Goal: Task Accomplishment & Management: Use online tool/utility

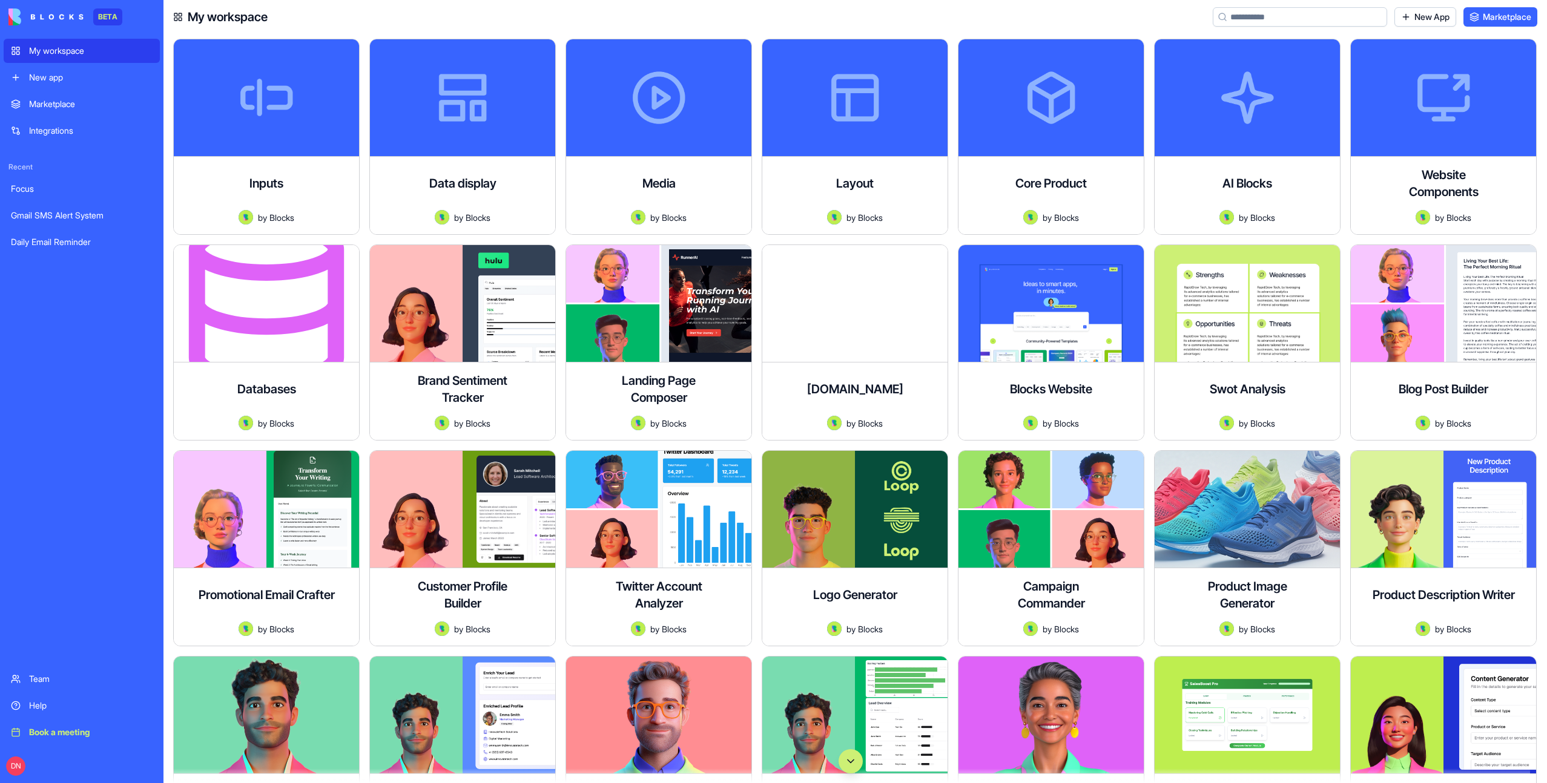
click at [852, 768] on button "Scroll to bottom" at bounding box center [851, 762] width 24 height 24
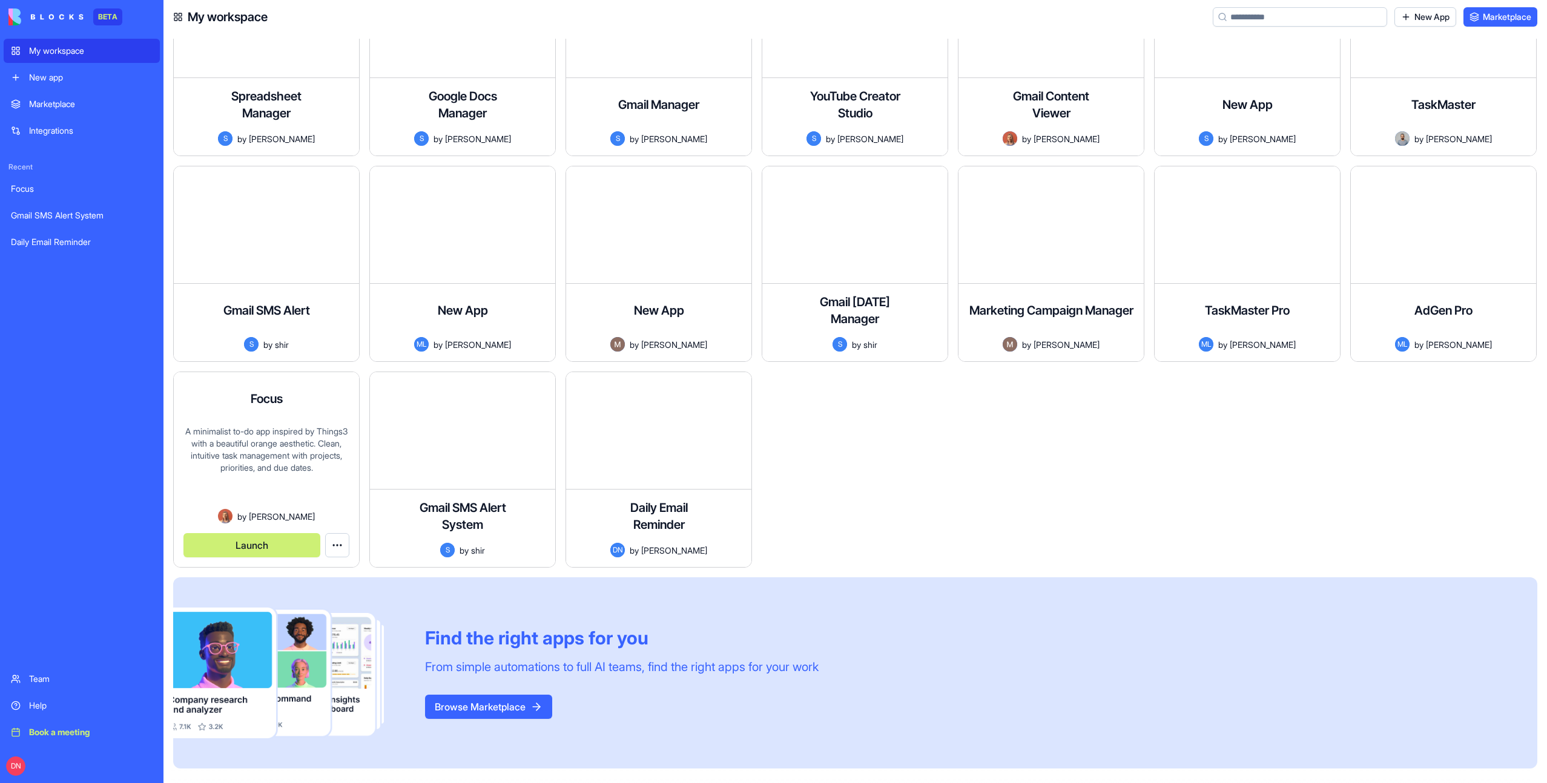
click at [259, 548] on button "Launch" at bounding box center [251, 545] width 137 height 24
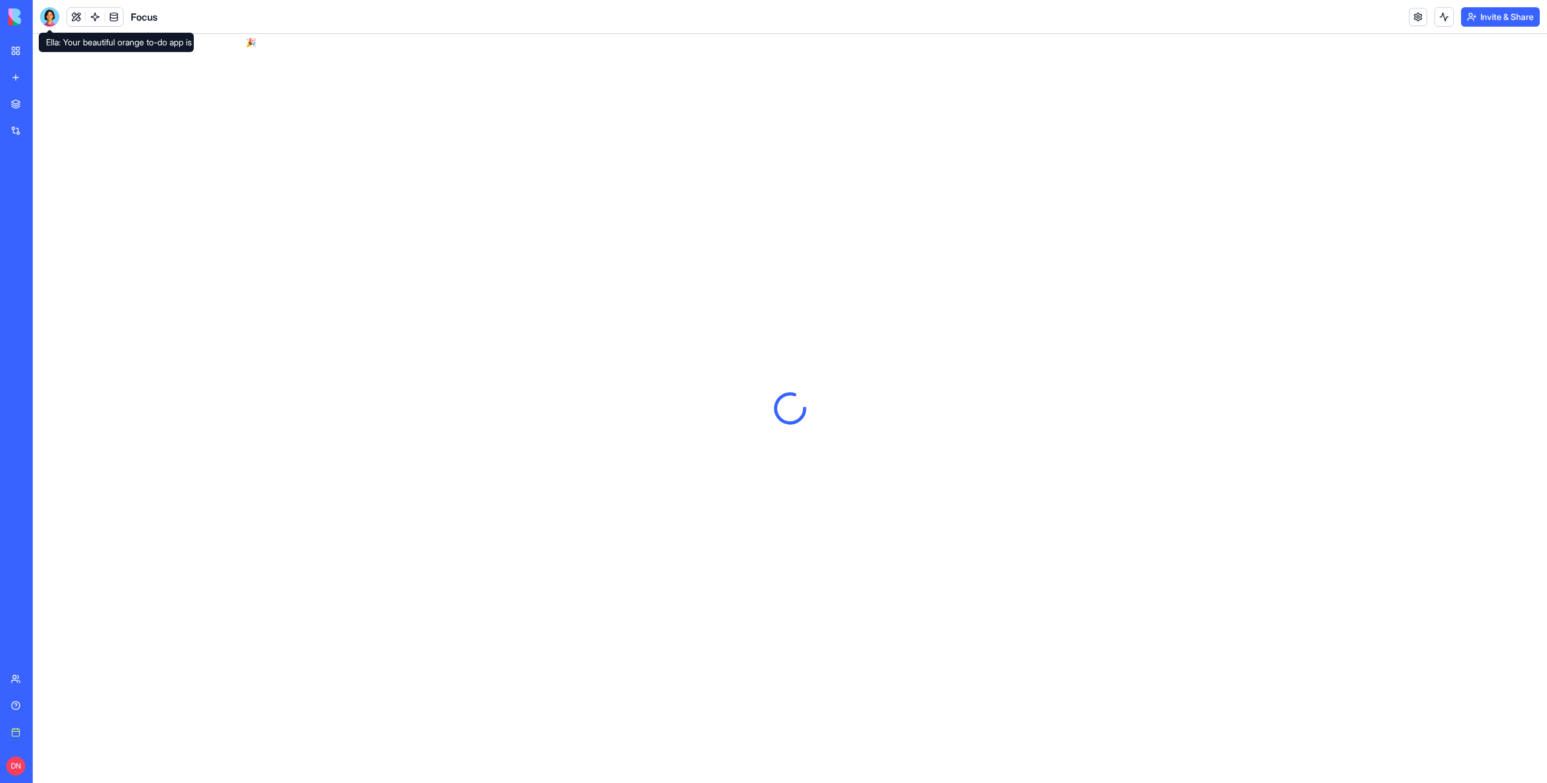
click at [52, 17] on div at bounding box center [49, 16] width 19 height 19
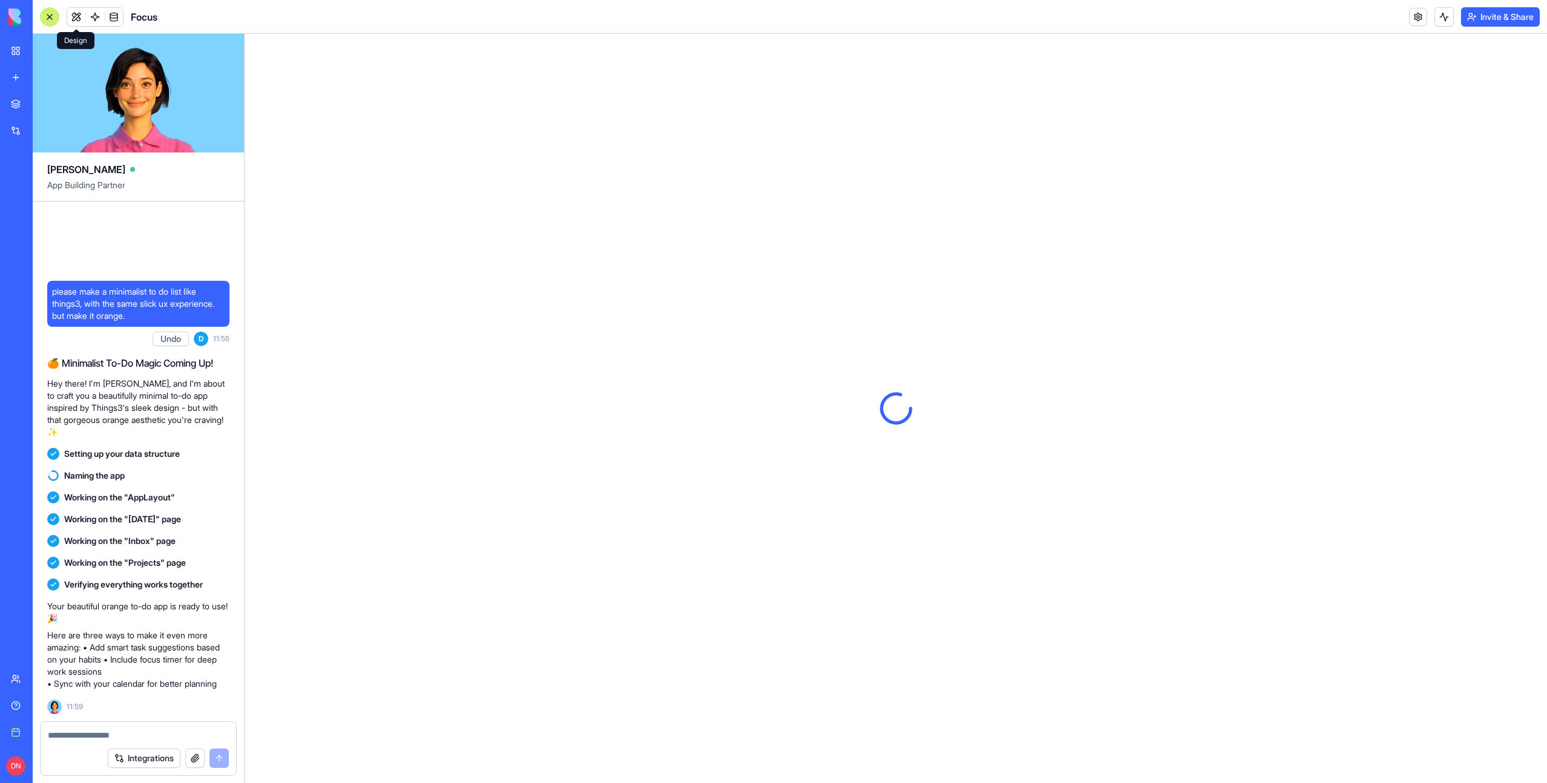
click at [74, 17] on button at bounding box center [76, 17] width 18 height 18
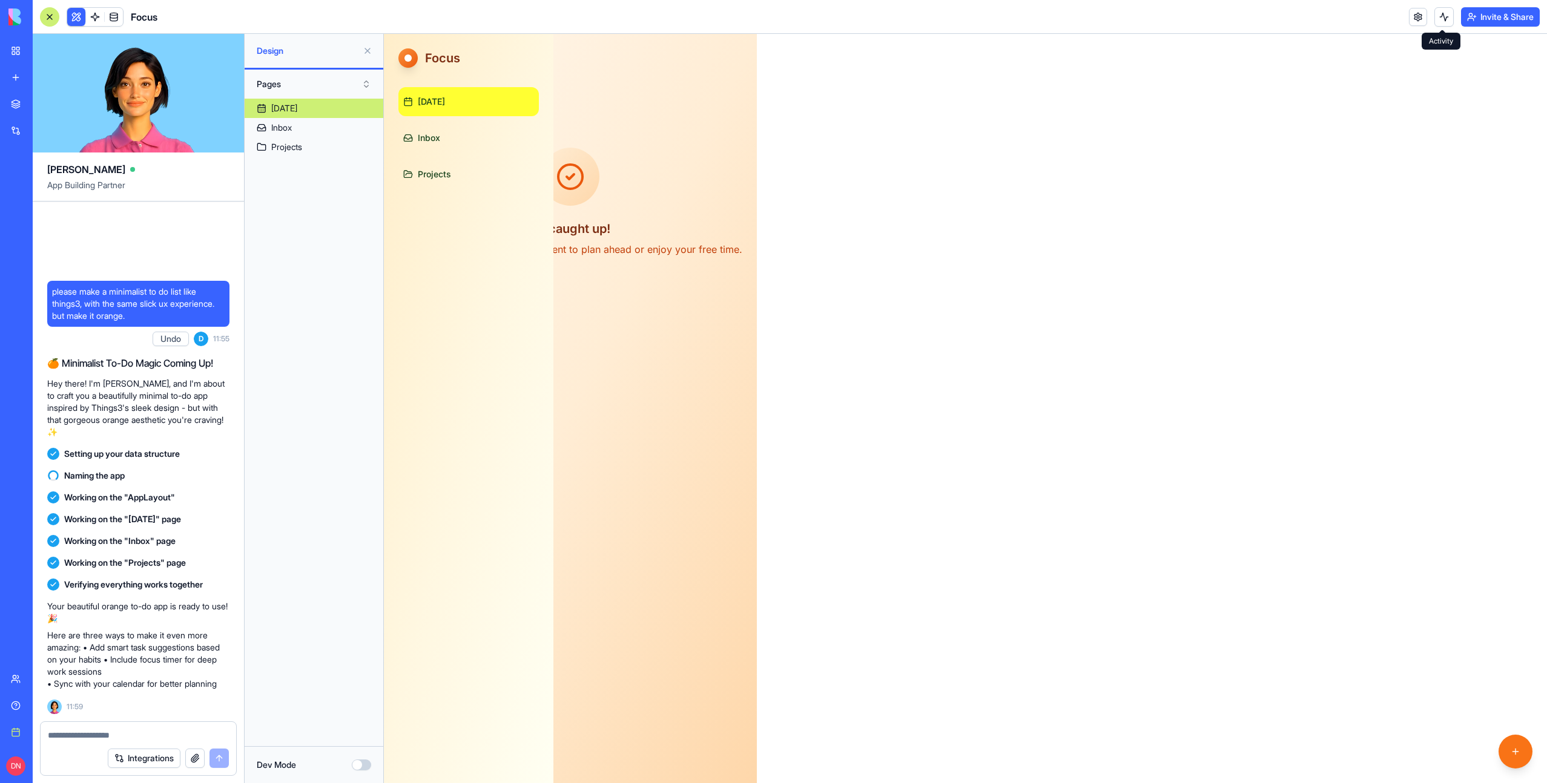
click at [1445, 24] on button at bounding box center [1443, 16] width 19 height 19
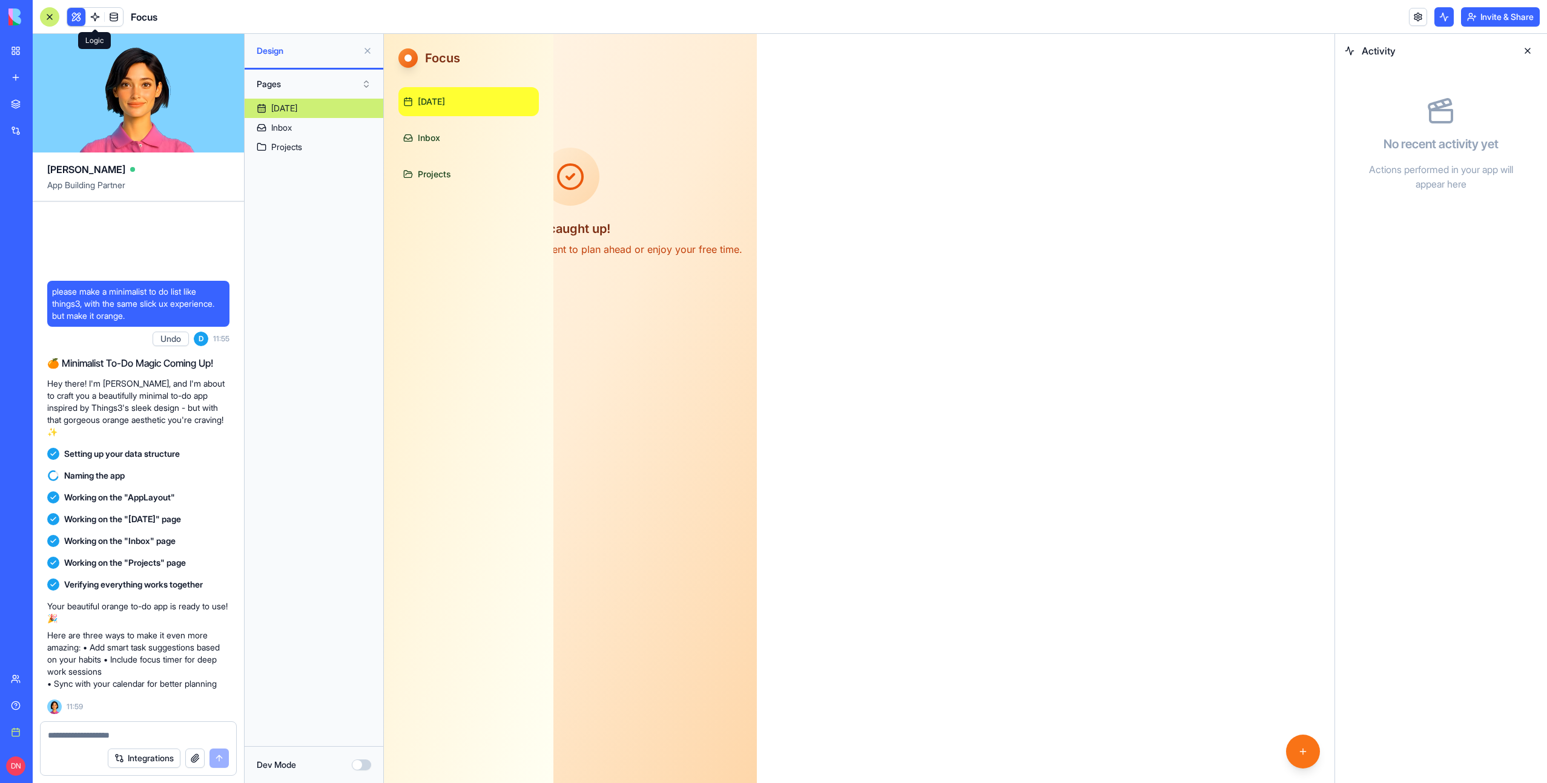
click at [91, 13] on link at bounding box center [95, 17] width 18 height 18
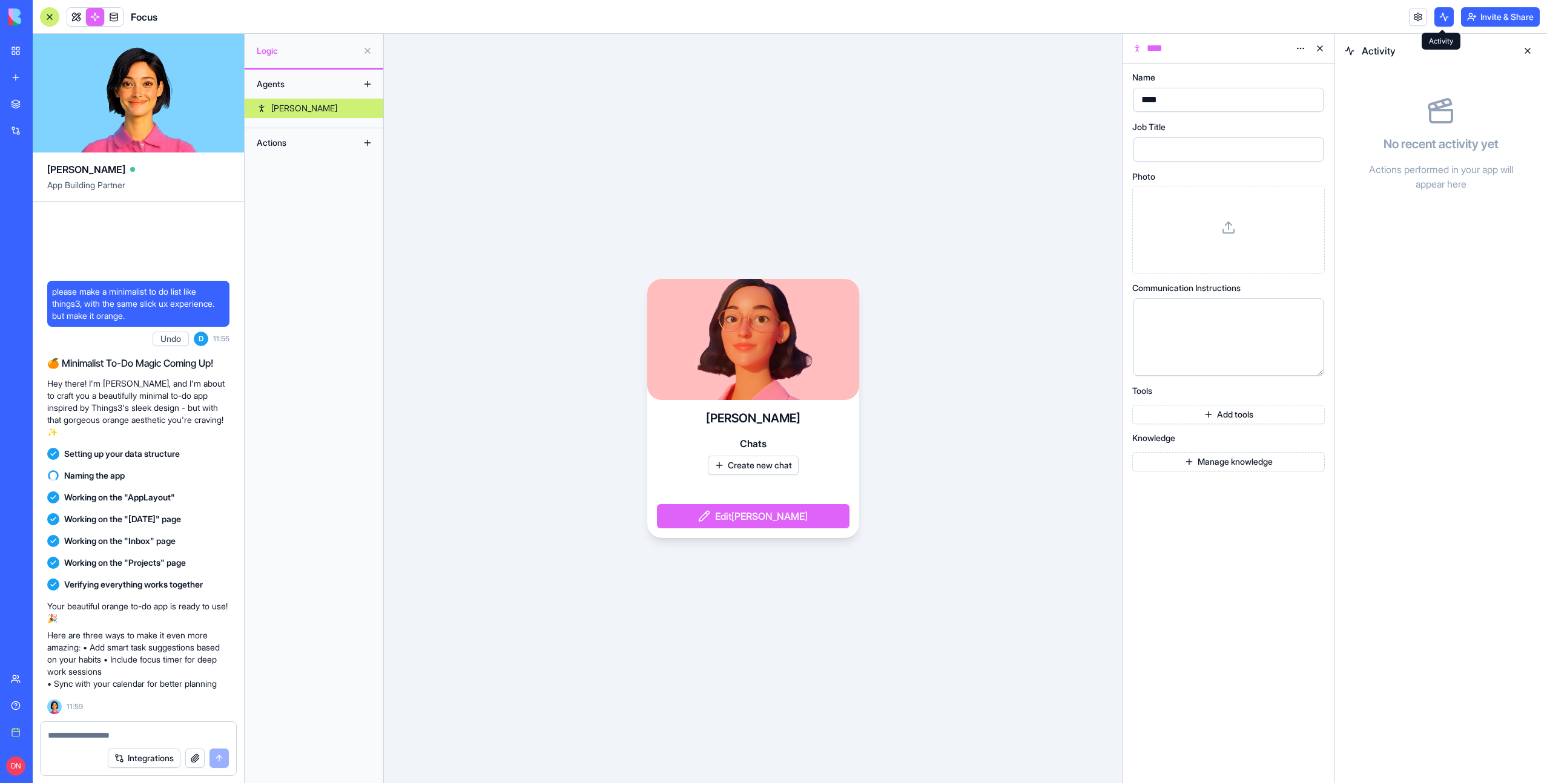
click at [1445, 10] on button at bounding box center [1443, 16] width 19 height 19
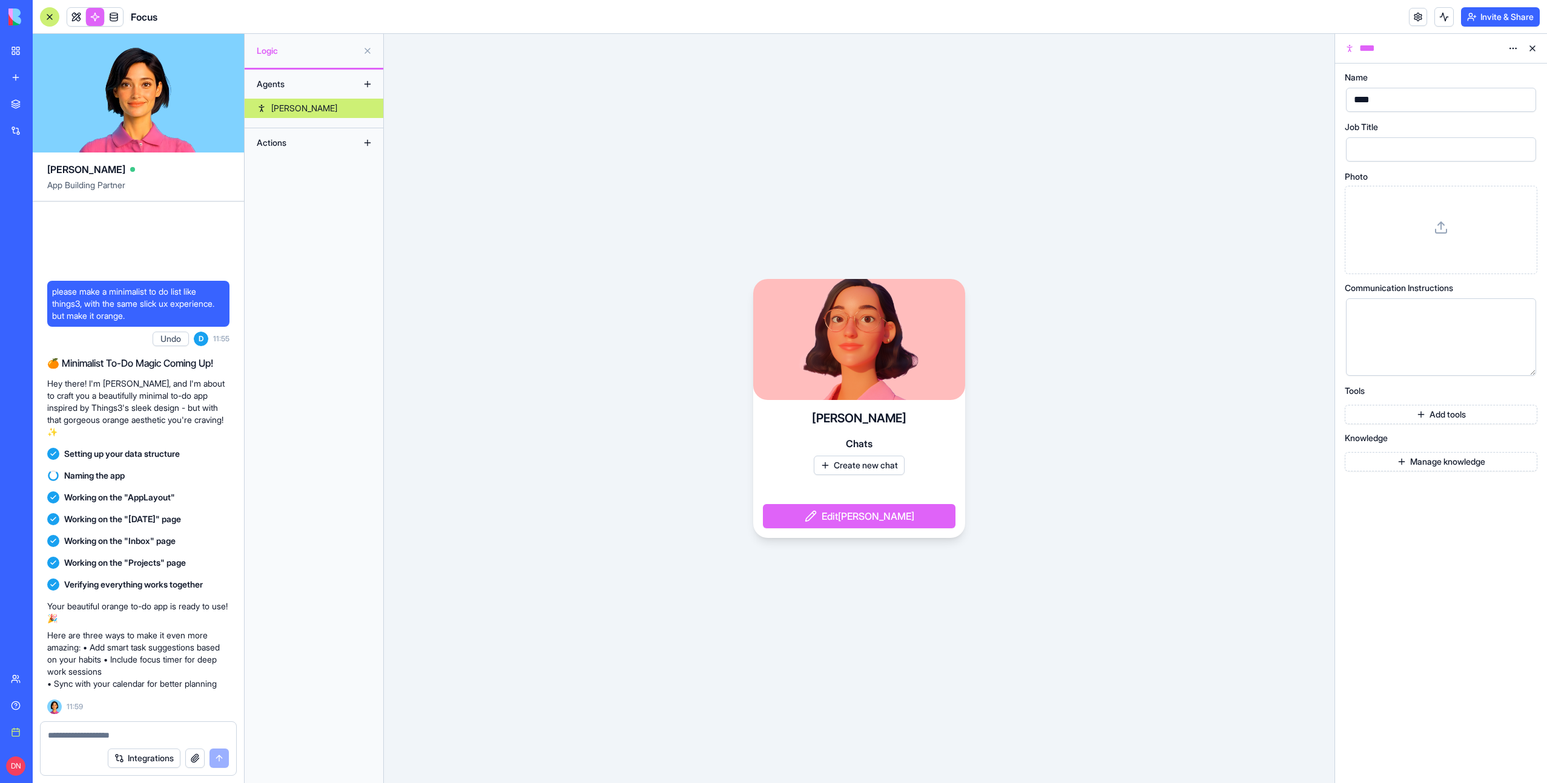
click at [1445, 10] on button at bounding box center [1443, 16] width 19 height 19
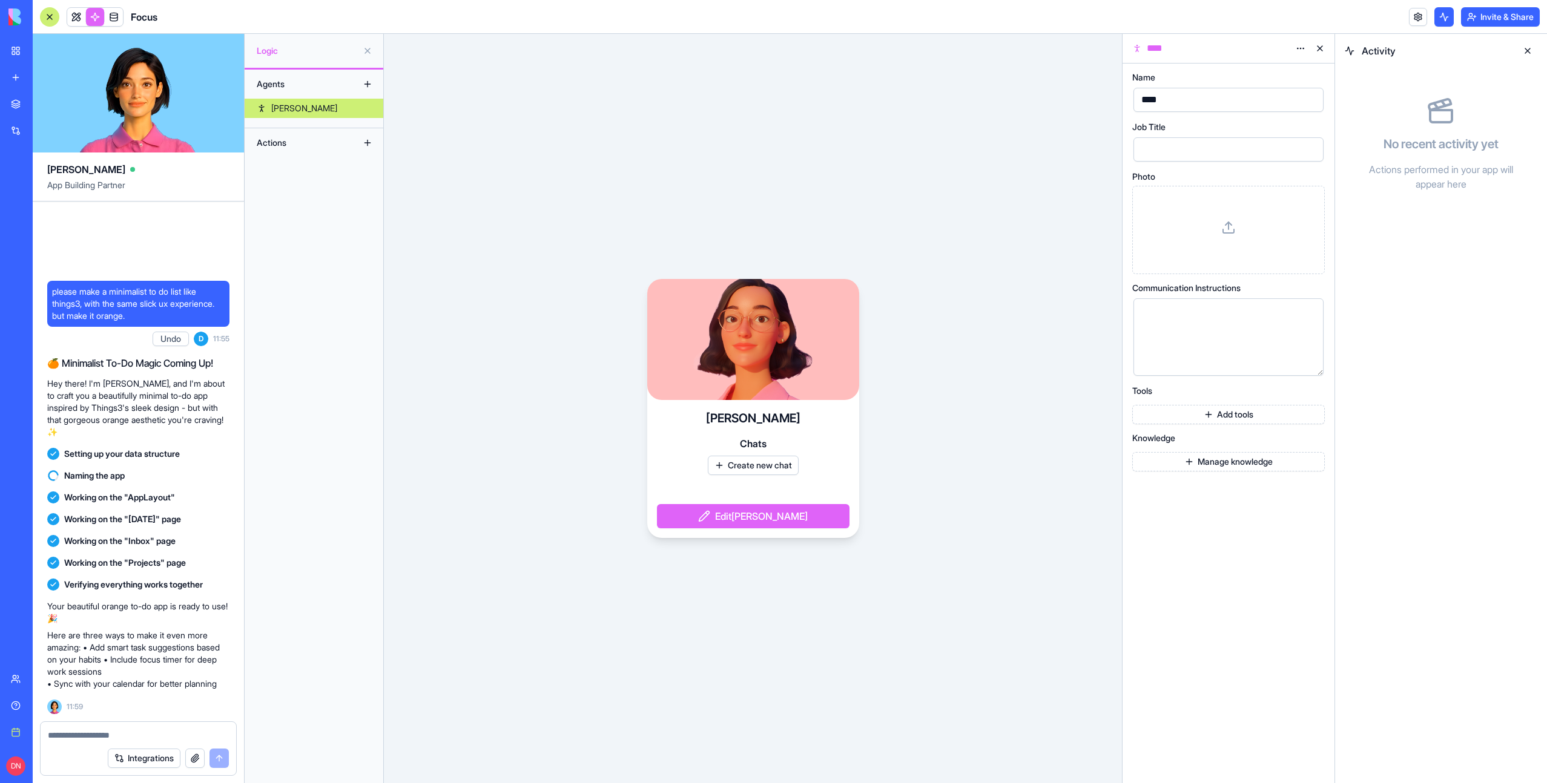
click at [1445, 15] on button at bounding box center [1443, 16] width 19 height 19
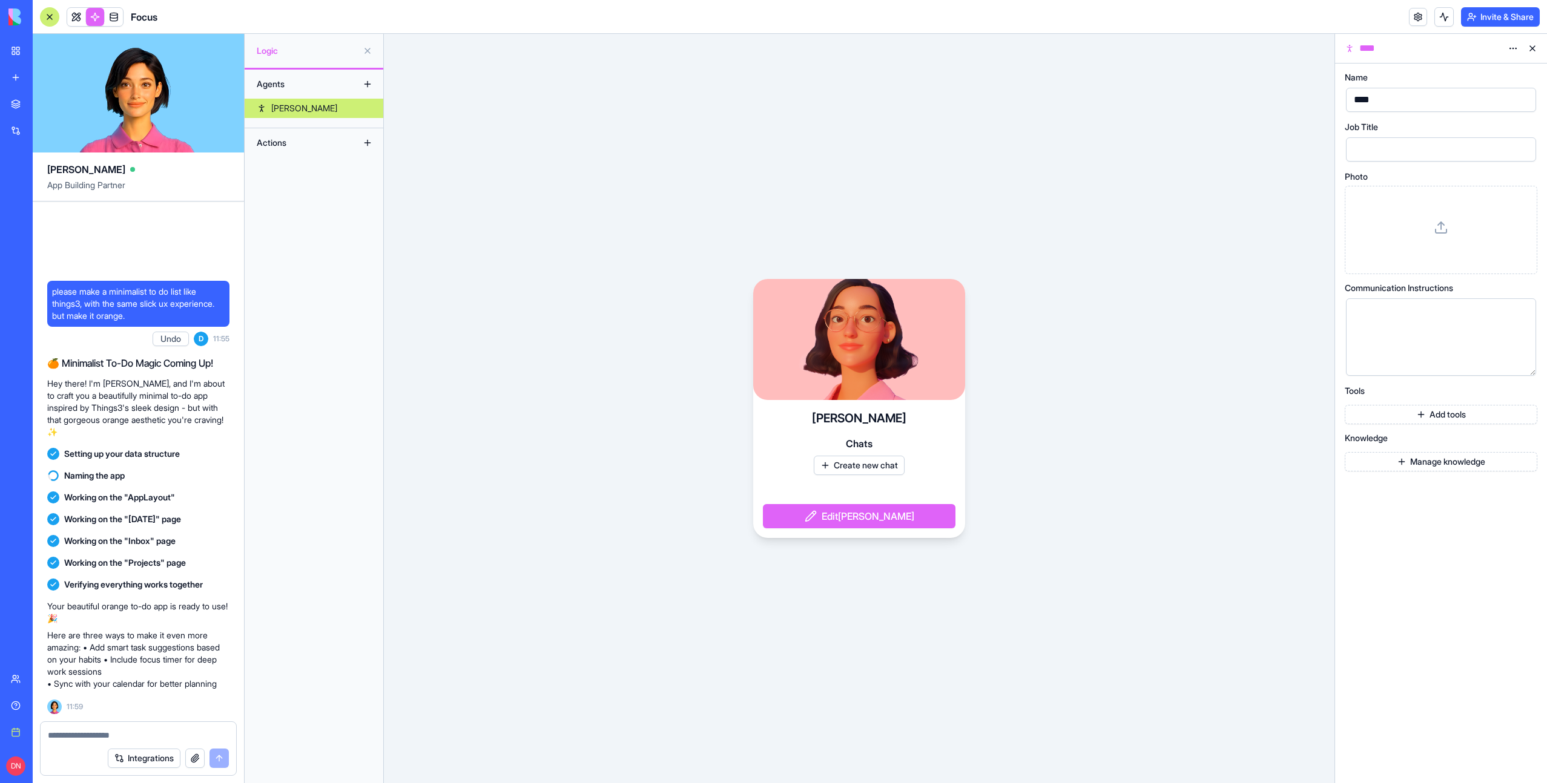
click at [1445, 15] on button at bounding box center [1443, 16] width 19 height 19
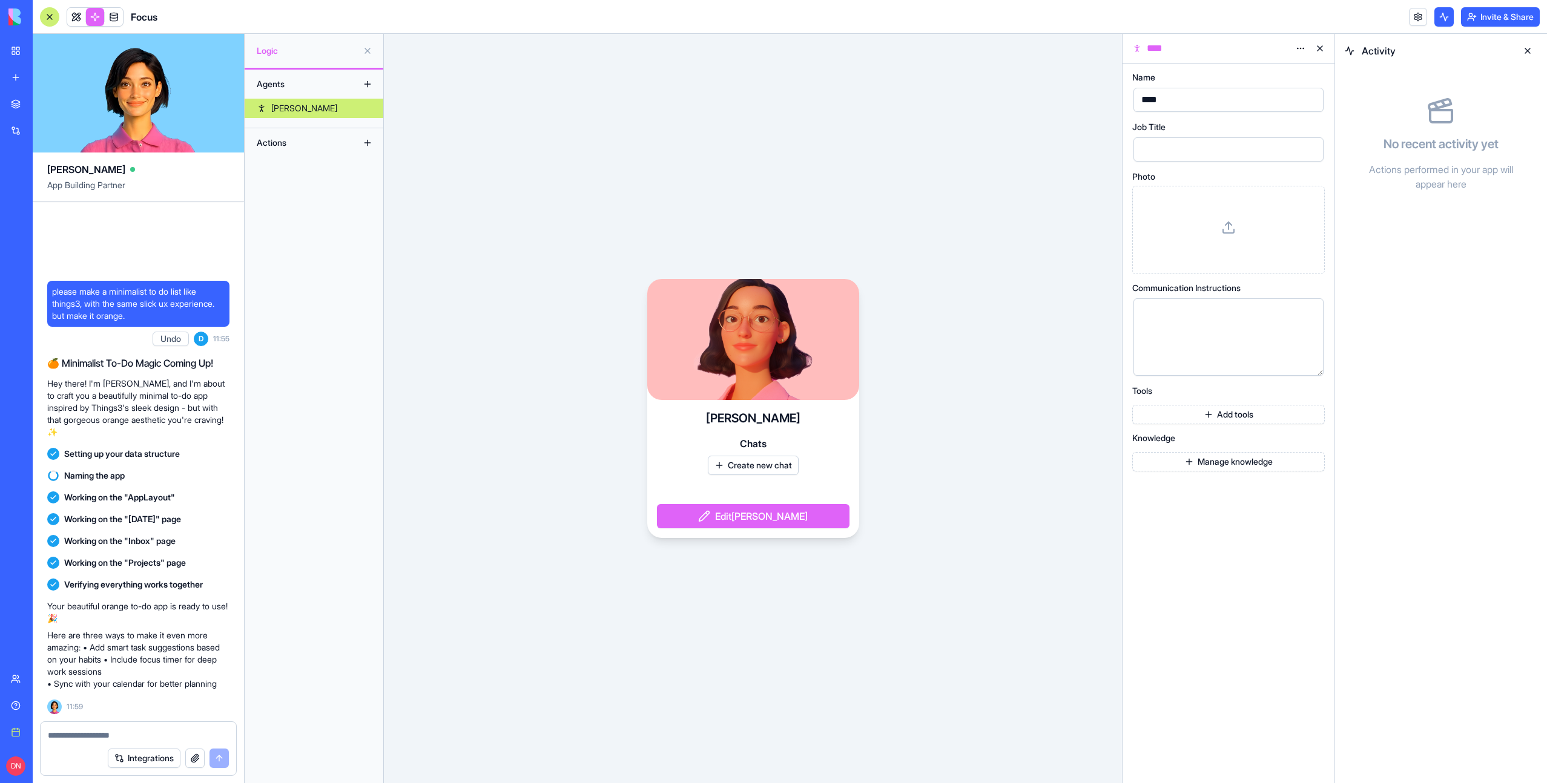
click at [1445, 15] on button at bounding box center [1443, 16] width 19 height 19
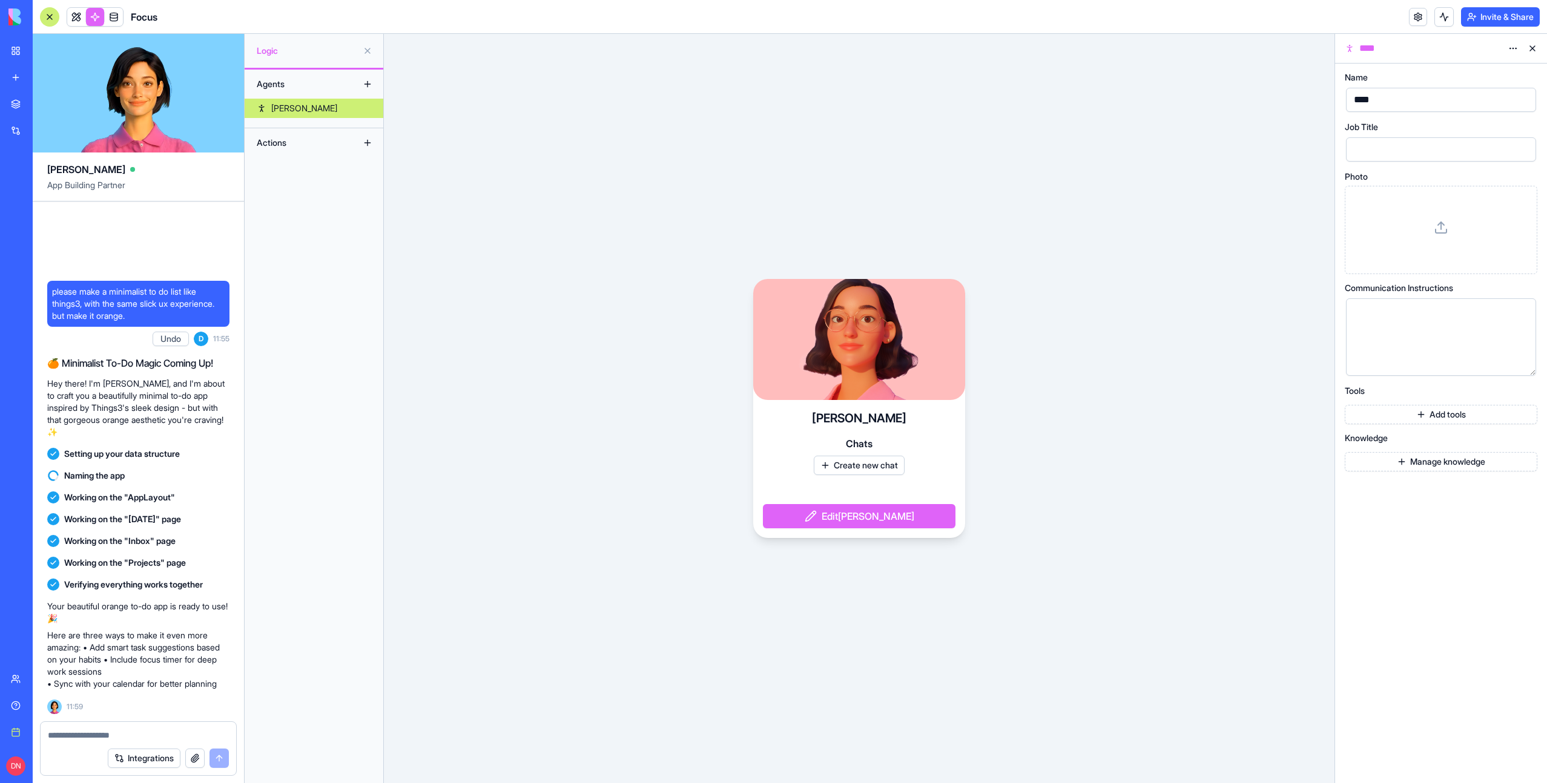
click at [1445, 15] on button at bounding box center [1443, 16] width 19 height 19
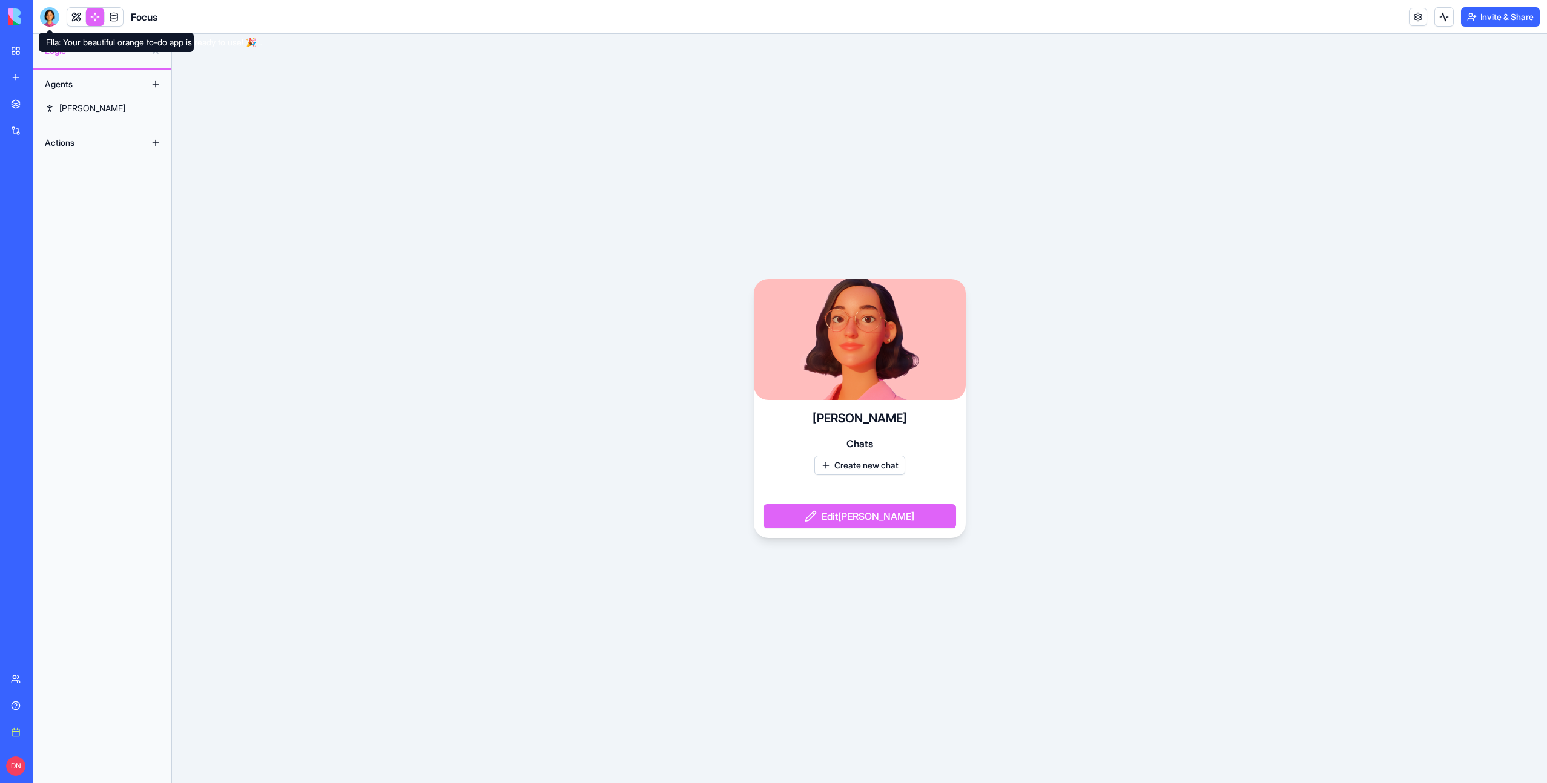
click at [51, 22] on div at bounding box center [49, 16] width 19 height 19
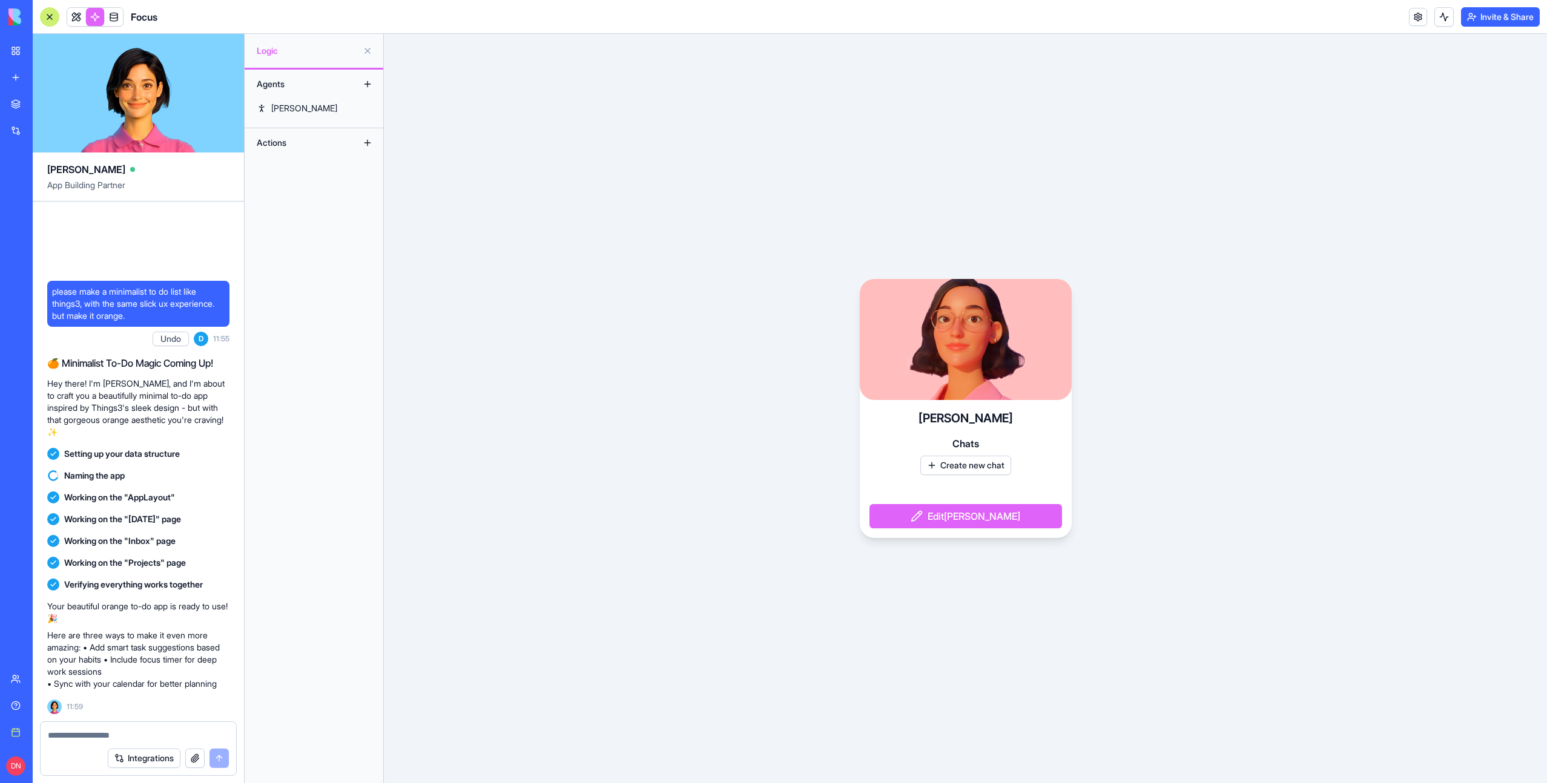
click at [45, 82] on div "New app" at bounding box center [37, 77] width 16 height 12
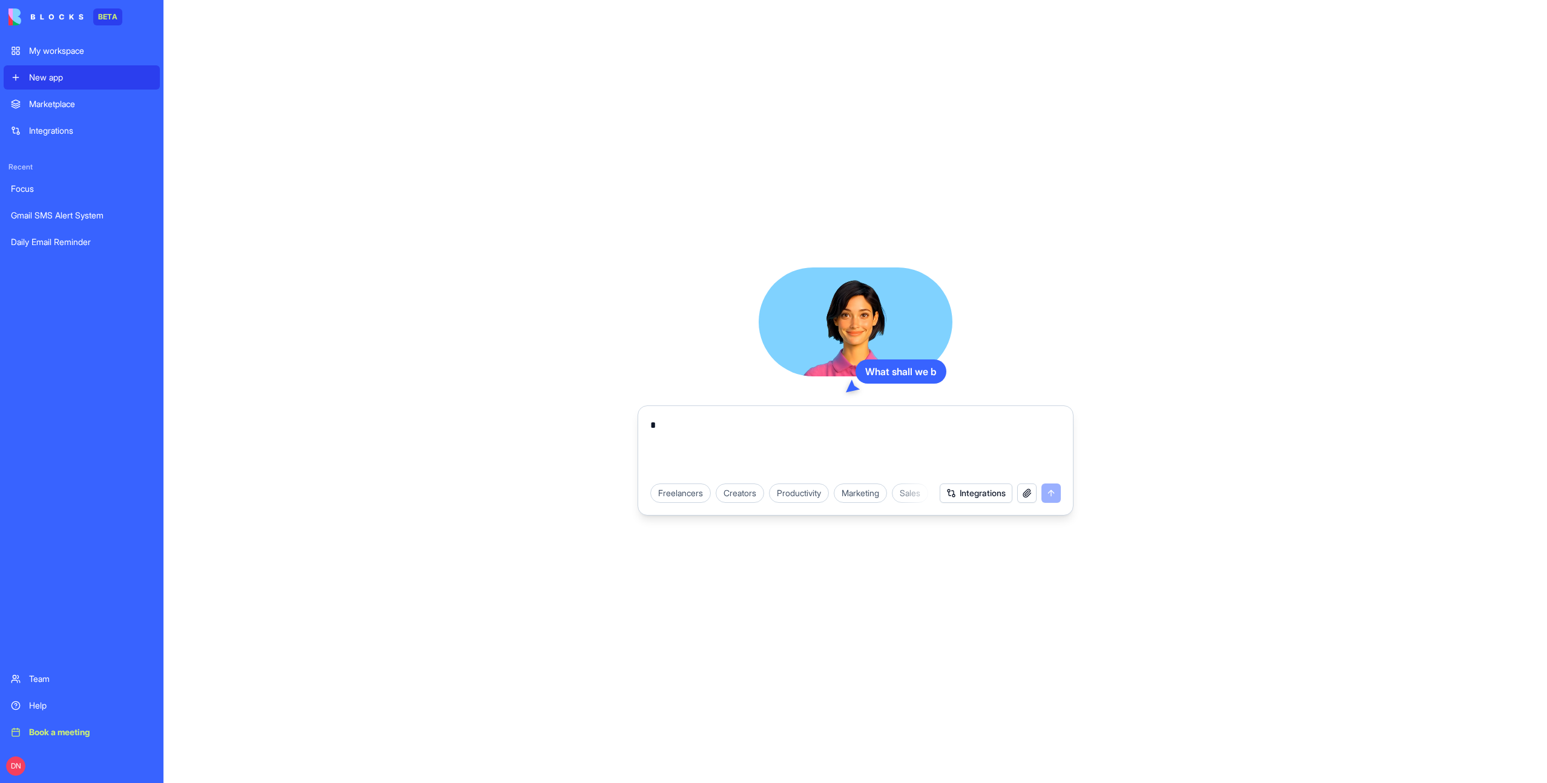
click at [713, 444] on textarea "*" at bounding box center [855, 447] width 410 height 58
type textarea "******"
click at [1041, 494] on button "submit" at bounding box center [1050, 493] width 19 height 19
